Goal: Transaction & Acquisition: Purchase product/service

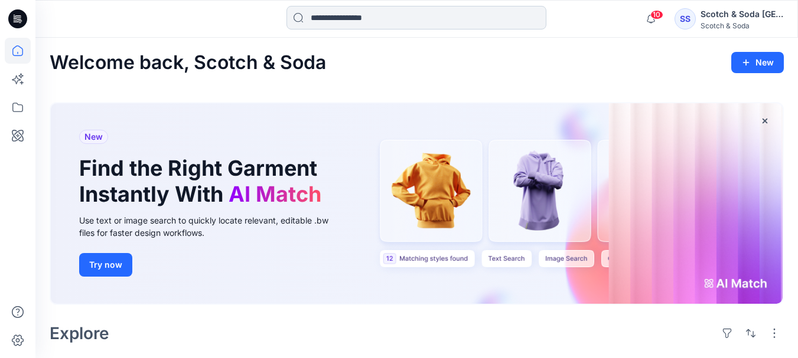
click at [331, 14] on input at bounding box center [416, 18] width 260 height 24
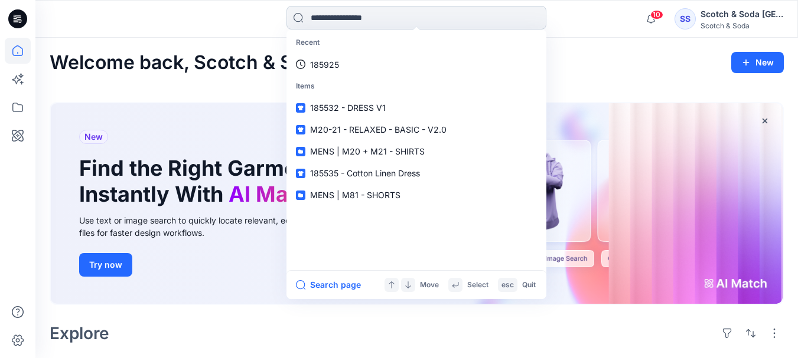
paste input "******"
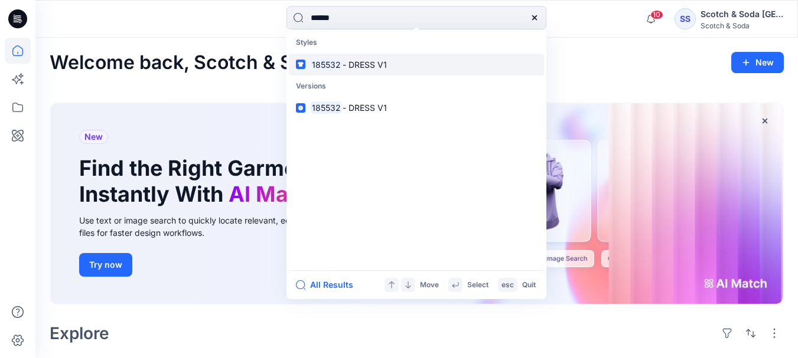
type input "******"
click at [352, 58] on p "185532 - DRESS V1" at bounding box center [348, 64] width 77 height 12
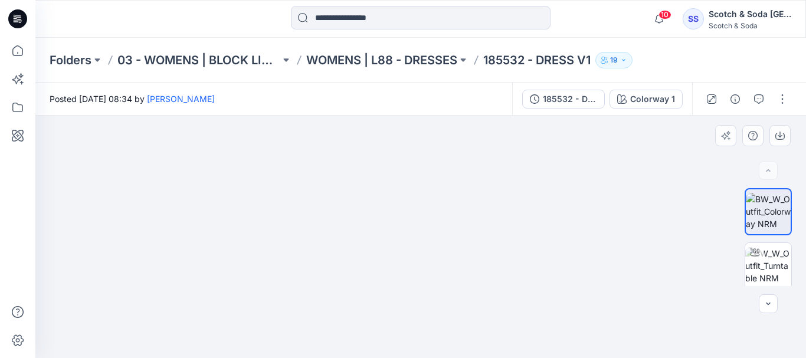
drag, startPoint x: 436, startPoint y: 180, endPoint x: 419, endPoint y: 227, distance: 50.2
click at [419, 227] on img at bounding box center [421, 213] width 550 height 290
click at [777, 269] on img at bounding box center [769, 265] width 46 height 37
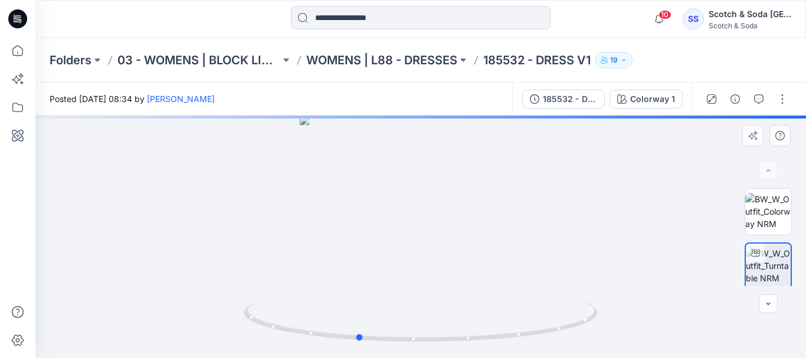
drag, startPoint x: 419, startPoint y: 248, endPoint x: 363, endPoint y: 252, distance: 55.6
click at [355, 252] on div at bounding box center [420, 237] width 771 height 243
drag, startPoint x: 407, startPoint y: 245, endPoint x: 381, endPoint y: 247, distance: 26.0
click at [375, 247] on div at bounding box center [420, 237] width 771 height 243
drag, startPoint x: 408, startPoint y: 248, endPoint x: 374, endPoint y: 246, distance: 34.3
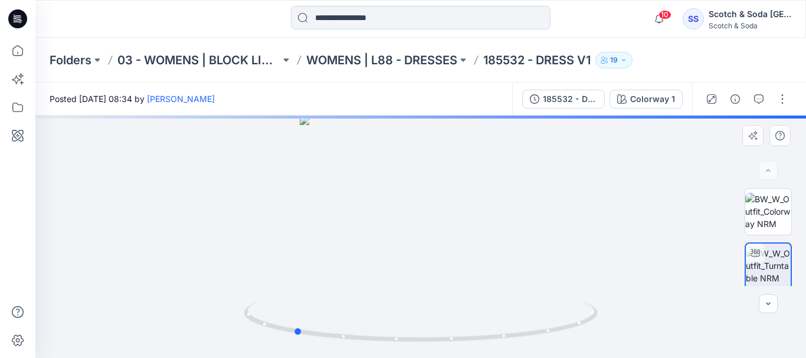
click at [374, 246] on div at bounding box center [420, 237] width 771 height 243
drag, startPoint x: 417, startPoint y: 250, endPoint x: 398, endPoint y: 250, distance: 19.5
click at [374, 250] on div at bounding box center [420, 237] width 771 height 243
drag, startPoint x: 418, startPoint y: 252, endPoint x: 374, endPoint y: 243, distance: 45.2
click at [374, 243] on div at bounding box center [420, 237] width 771 height 243
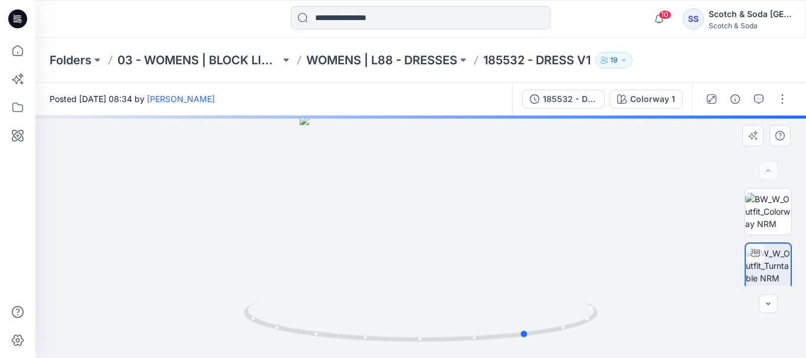
drag, startPoint x: 433, startPoint y: 240, endPoint x: 406, endPoint y: 242, distance: 26.7
click at [406, 242] on div at bounding box center [420, 237] width 771 height 243
drag, startPoint x: 432, startPoint y: 247, endPoint x: 379, endPoint y: 245, distance: 53.2
click at [379, 245] on div at bounding box center [420, 237] width 771 height 243
drag, startPoint x: 386, startPoint y: 254, endPoint x: 345, endPoint y: 251, distance: 40.8
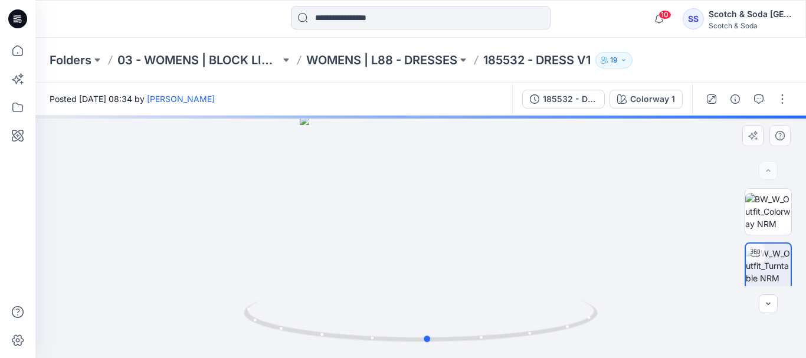
click at [345, 251] on div at bounding box center [420, 237] width 771 height 243
drag, startPoint x: 417, startPoint y: 257, endPoint x: 352, endPoint y: 251, distance: 65.8
click at [352, 251] on div at bounding box center [420, 237] width 771 height 243
drag, startPoint x: 419, startPoint y: 260, endPoint x: 361, endPoint y: 260, distance: 57.9
click at [361, 260] on div at bounding box center [420, 237] width 771 height 243
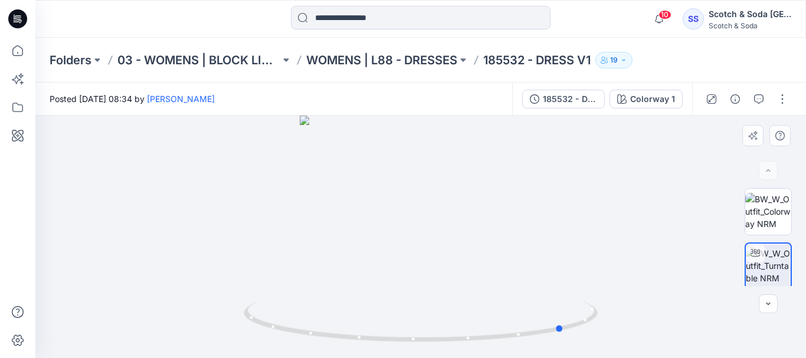
drag, startPoint x: 417, startPoint y: 258, endPoint x: 344, endPoint y: 263, distance: 73.4
click at [344, 263] on div at bounding box center [420, 237] width 771 height 243
drag, startPoint x: 430, startPoint y: 253, endPoint x: 386, endPoint y: 251, distance: 44.9
click at [386, 251] on div at bounding box center [420, 237] width 771 height 243
